Goal: Information Seeking & Learning: Learn about a topic

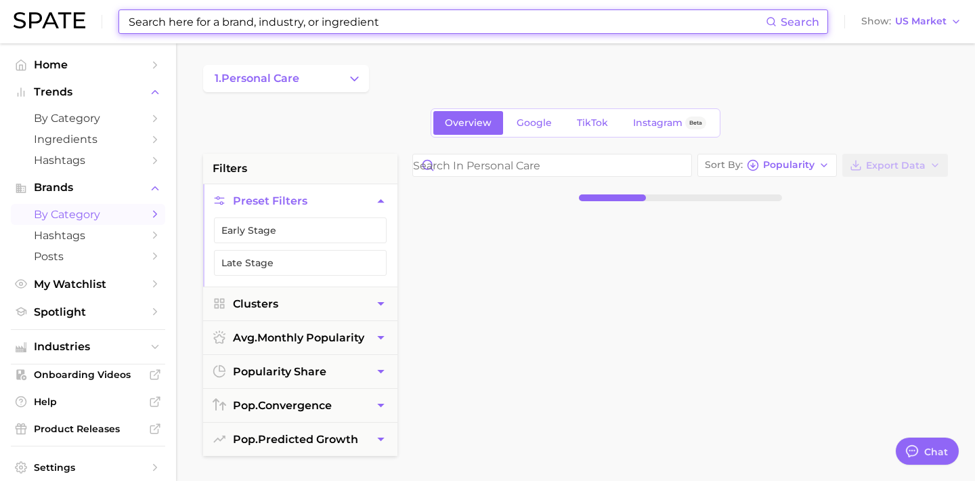
click at [288, 20] on input at bounding box center [446, 21] width 638 height 23
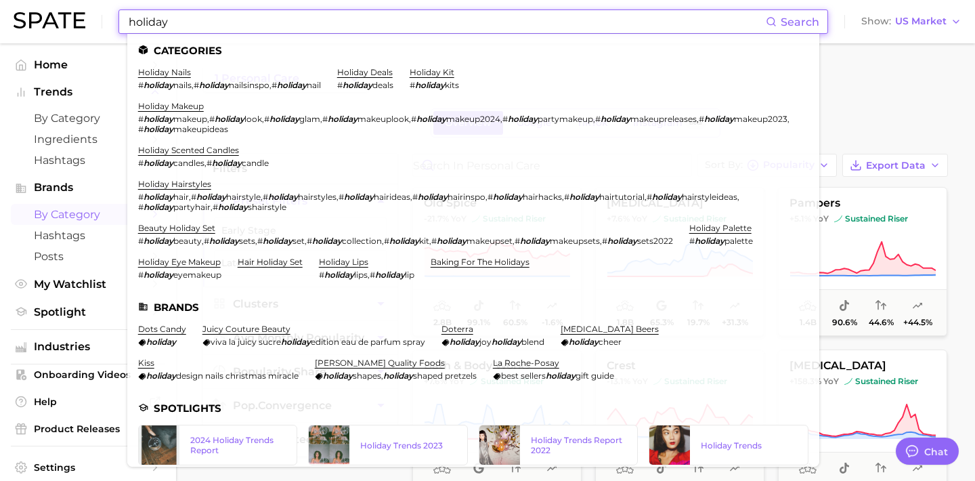
type input "holiday"
click at [221, 21] on input "holiday" at bounding box center [446, 21] width 638 height 23
click at [440, 70] on link "holiday kit" at bounding box center [431, 72] width 45 height 10
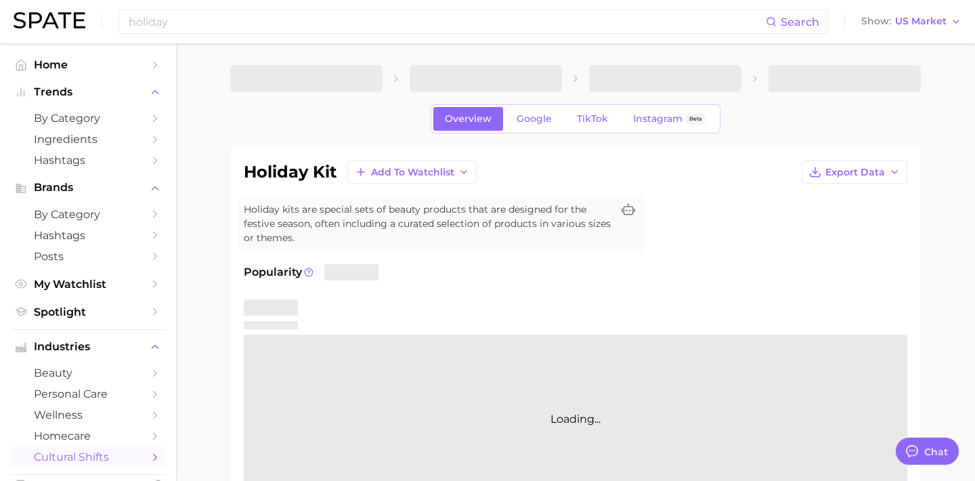
type textarea "x"
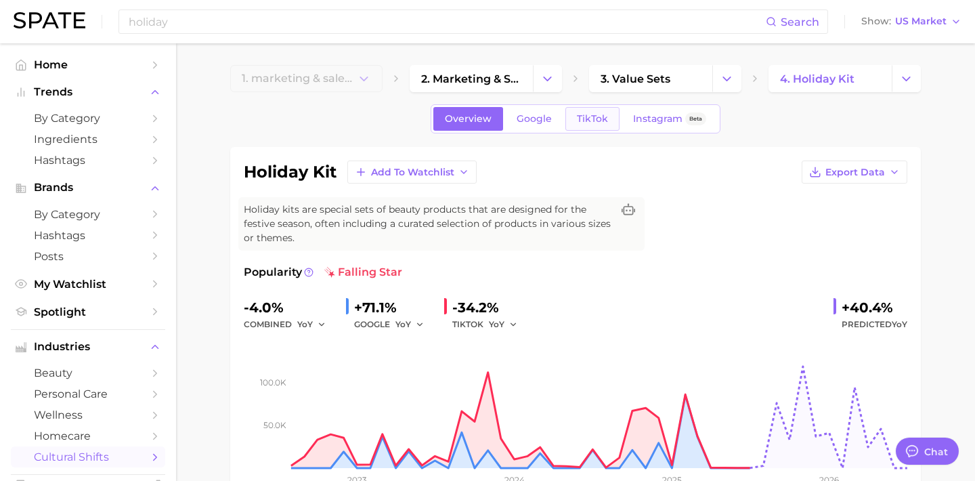
click at [590, 110] on link "TikTok" at bounding box center [592, 119] width 54 height 24
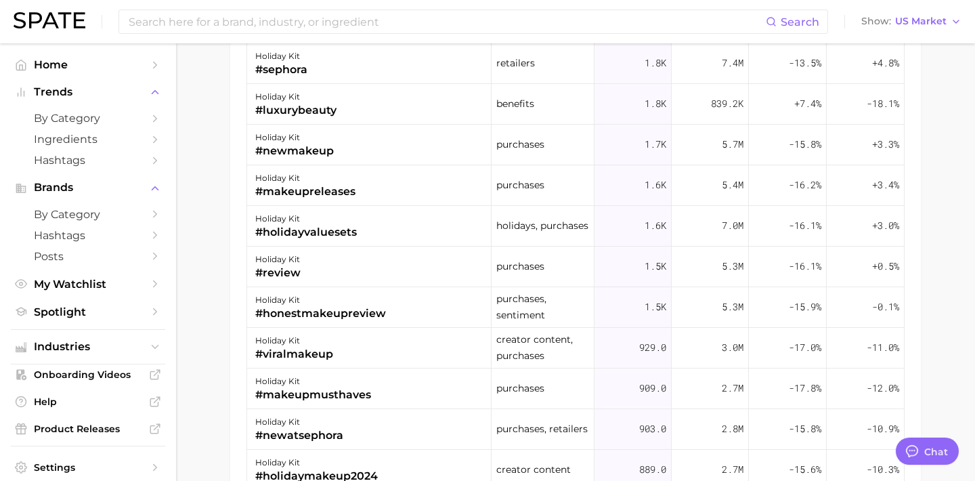
scroll to position [1228, 0]
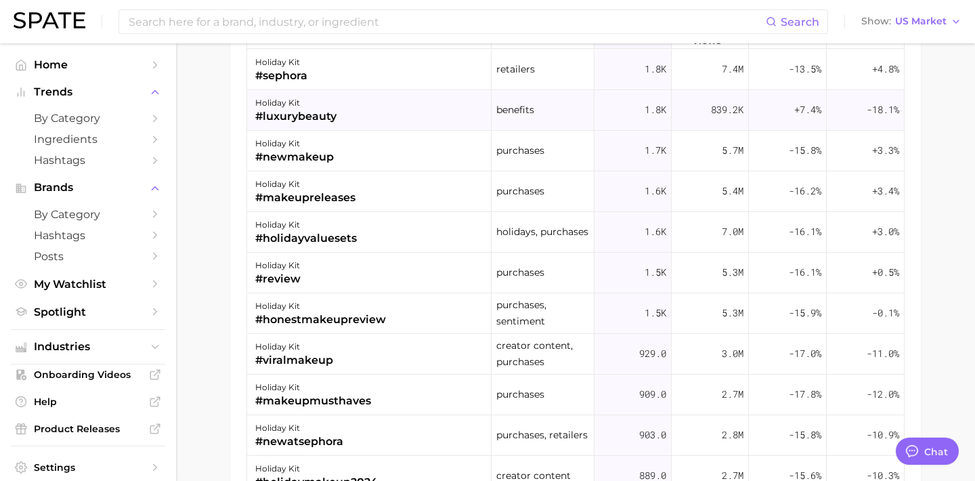
click at [472, 113] on div "holiday kit #luxurybeauty" at bounding box center [369, 110] width 244 height 41
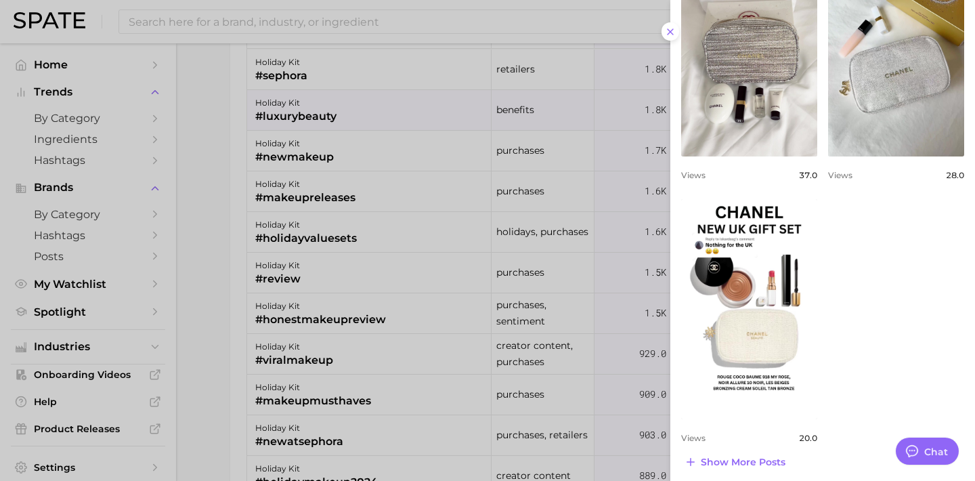
scroll to position [1013, 0]
